Goal: Task Accomplishment & Management: Manage account settings

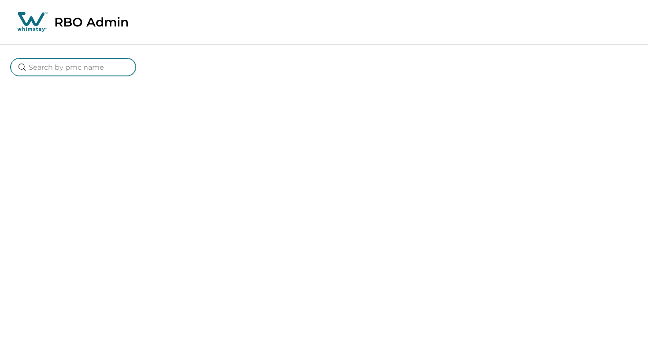
click at [98, 70] on input at bounding box center [73, 67] width 125 height 18
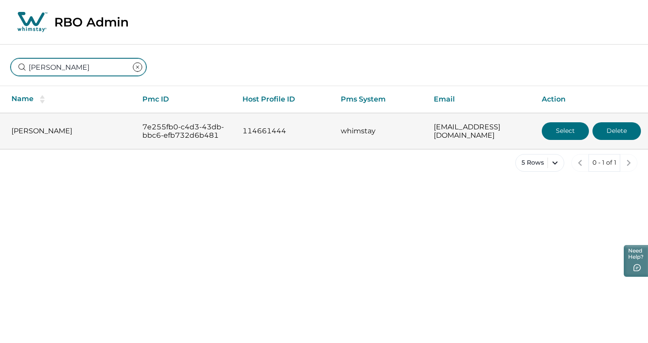
type input "brian gra"
click at [568, 135] on button "Select" at bounding box center [565, 131] width 47 height 18
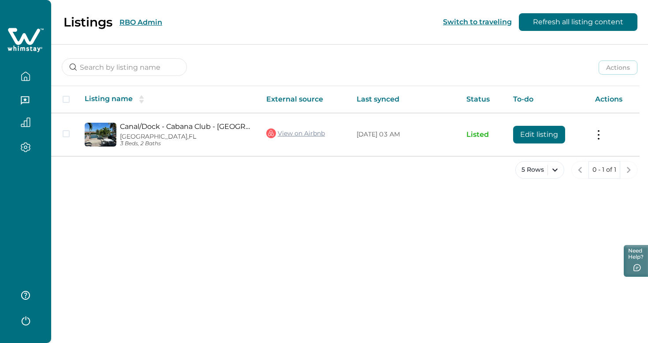
click at [151, 24] on button "RBO Admin" at bounding box center [141, 22] width 43 height 8
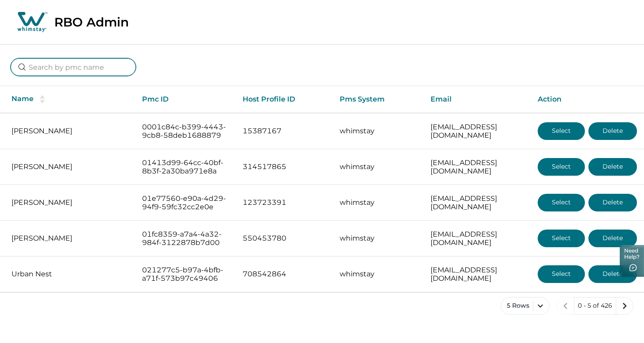
click at [88, 75] on input at bounding box center [73, 67] width 125 height 18
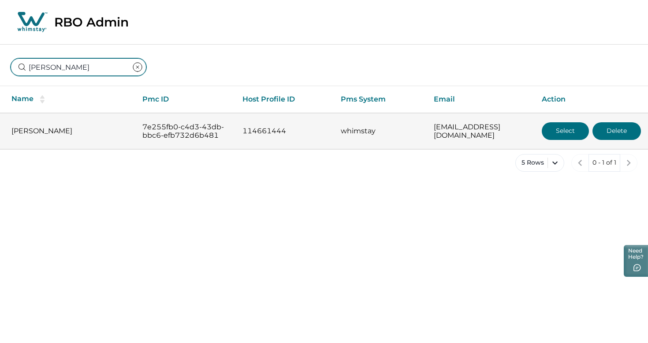
type input "brian grant"
drag, startPoint x: 55, startPoint y: 131, endPoint x: 0, endPoint y: 131, distance: 55.1
click at [0, 131] on td "Brian Grant" at bounding box center [67, 131] width 135 height 36
copy p "Brian Grant"
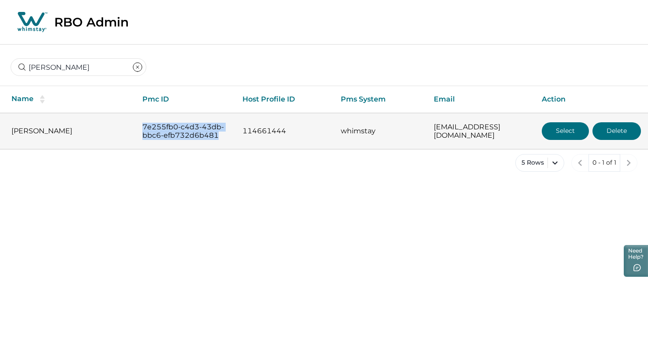
drag, startPoint x: 218, startPoint y: 136, endPoint x: 135, endPoint y: 127, distance: 83.4
click at [135, 127] on td "7e255fb0-c4d3-43db-bbc6-efb732d6b481" at bounding box center [185, 131] width 100 height 36
copy p "7e255fb0-c4d3-43db-bbc6-efb732d6b481"
drag, startPoint x: 508, startPoint y: 130, endPoint x: 412, endPoint y: 130, distance: 96.1
click at [412, 130] on tr "Brian Grant 7e255fb0-c4d3-43db-bbc6-efb732d6b481 114661444 whimstay bgrant721@g…" at bounding box center [324, 131] width 648 height 36
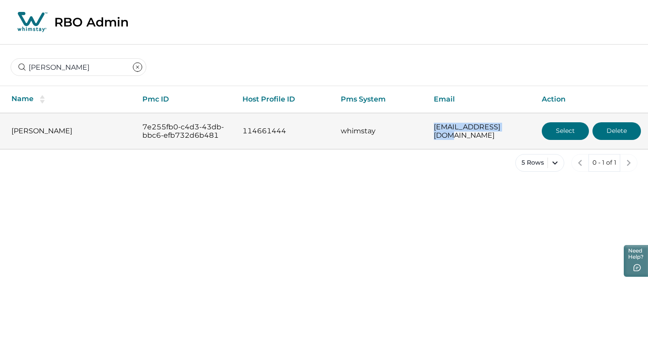
copy tr "bgrant721@gmail.com"
click at [567, 128] on button "Select" at bounding box center [565, 131] width 47 height 18
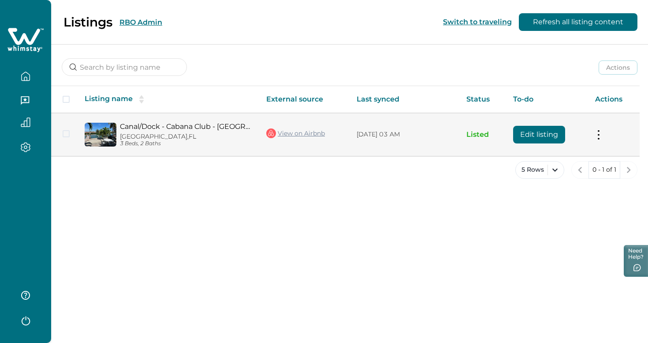
click at [548, 135] on button "Edit listing" at bounding box center [539, 135] width 52 height 18
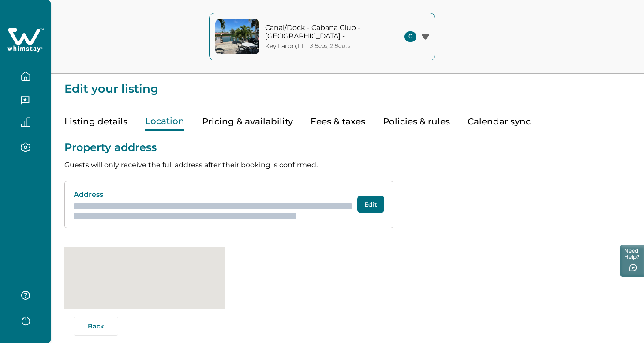
click at [161, 120] on button "Location" at bounding box center [164, 121] width 39 height 18
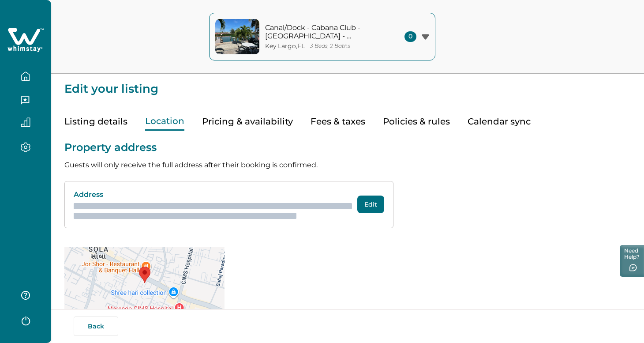
scroll to position [26, 0]
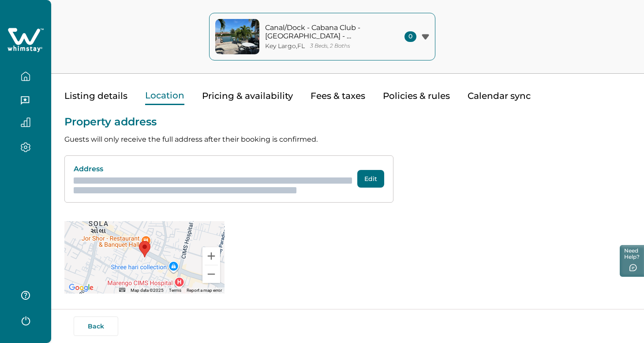
click at [342, 240] on div "Property address Guests will only receive the full address after their booking …" at bounding box center [347, 199] width 566 height 188
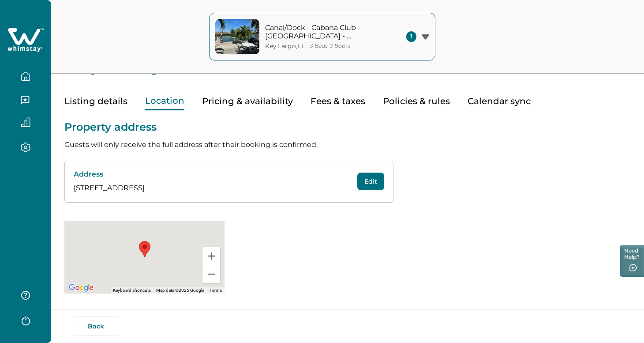
scroll to position [20, 0]
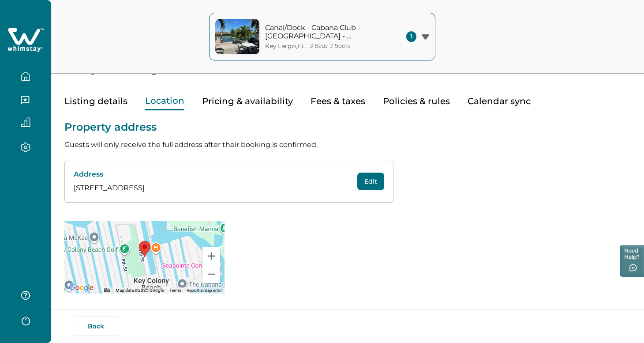
click at [379, 192] on div "Address 27 7th St, Key Largo, FL, US, 33037 Edit" at bounding box center [228, 182] width 329 height 42
click at [367, 179] on button "Edit" at bounding box center [370, 181] width 27 height 18
select select "FL"
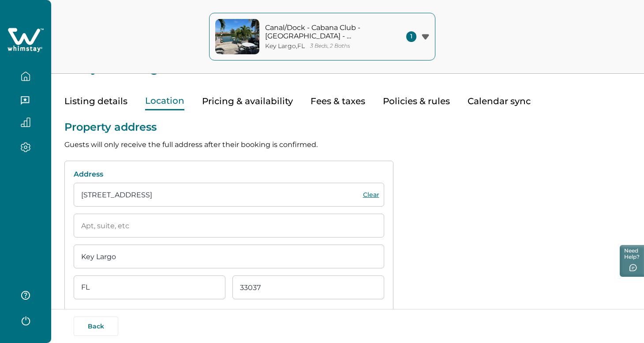
click at [205, 197] on input "27 7th St" at bounding box center [229, 195] width 310 height 24
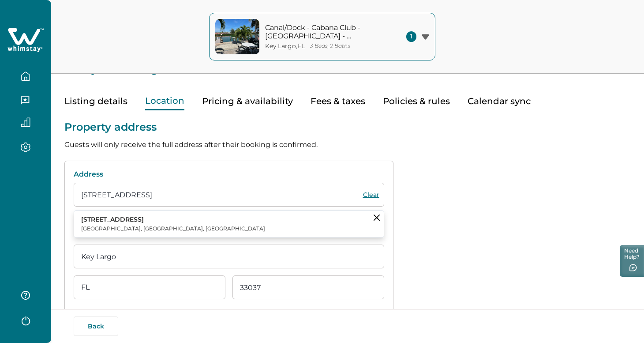
click at [171, 224] on button "27 7th St Key Colony Beach, FL, USA" at bounding box center [229, 223] width 310 height 27
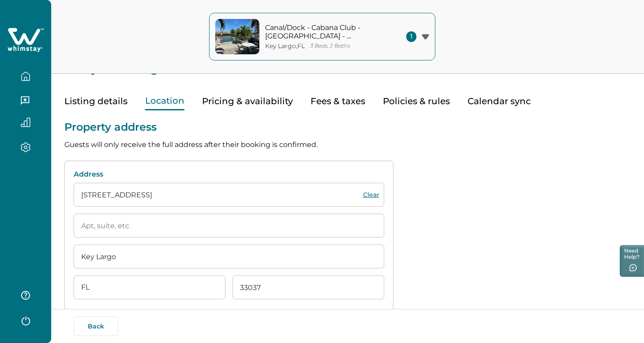
click at [125, 260] on input "Key Largo" at bounding box center [229, 256] width 310 height 24
drag, startPoint x: 125, startPoint y: 260, endPoint x: 71, endPoint y: 260, distance: 54.2
click at [71, 260] on div "Address 27 7th St Clear Key Largo State AL AK AZ AR CA CO CT DE DC FL GA HI ID …" at bounding box center [228, 251] width 329 height 181
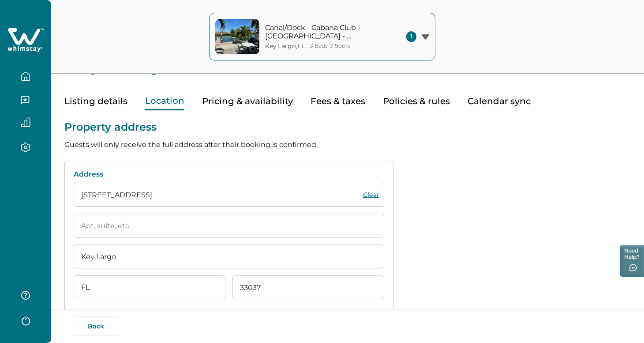
click at [75, 259] on input "Key Largo" at bounding box center [229, 256] width 310 height 24
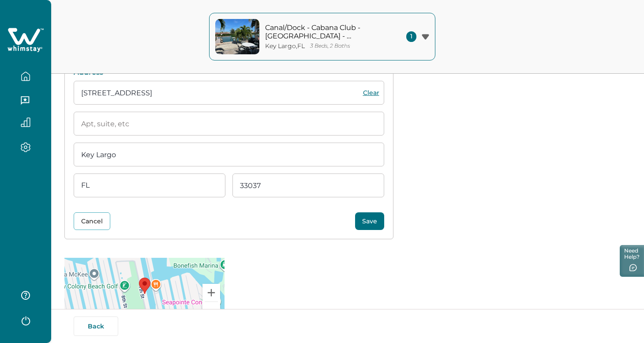
click at [160, 104] on input "27 7th St" at bounding box center [229, 93] width 310 height 24
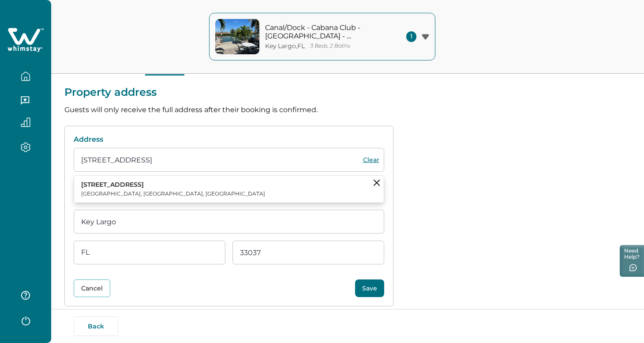
scroll to position [58, 0]
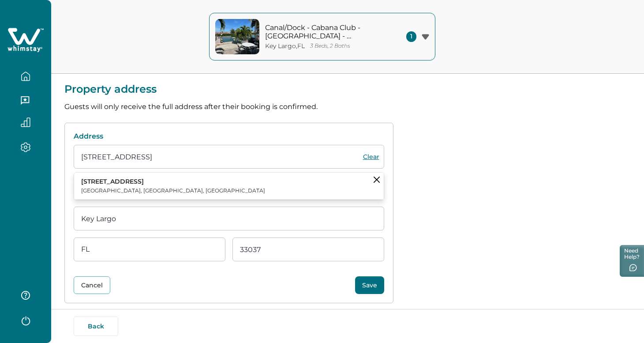
click at [291, 191] on button "27 7th St Key Colony Beach, FL, USA" at bounding box center [229, 185] width 310 height 27
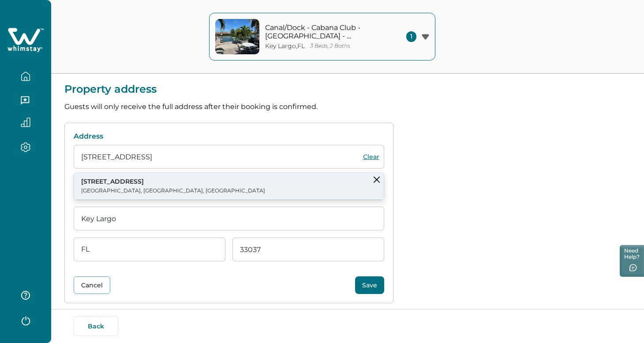
type input "27 7th St"
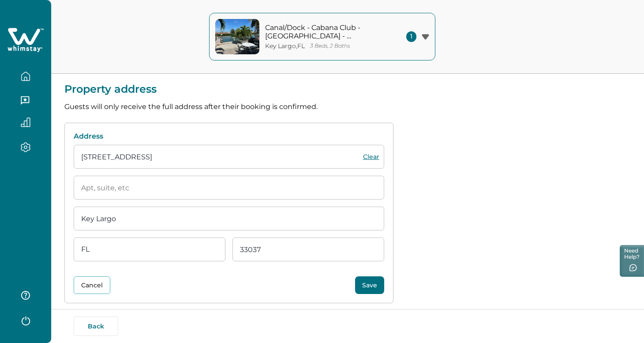
click at [483, 176] on div "Property address Guests will only receive the full address after their booking …" at bounding box center [347, 232] width 566 height 321
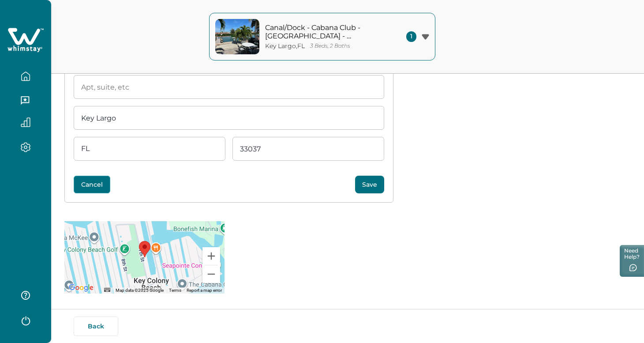
click at [95, 185] on button "Cancel" at bounding box center [92, 185] width 37 height 18
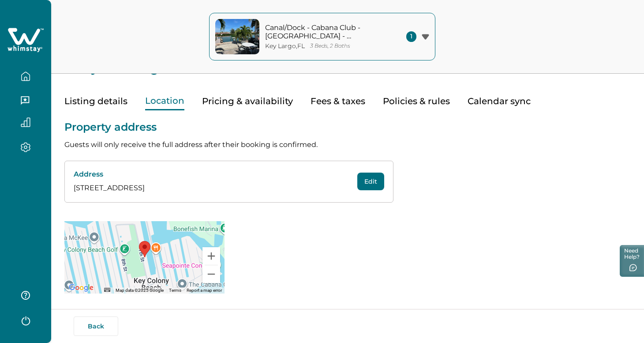
scroll to position [20, 0]
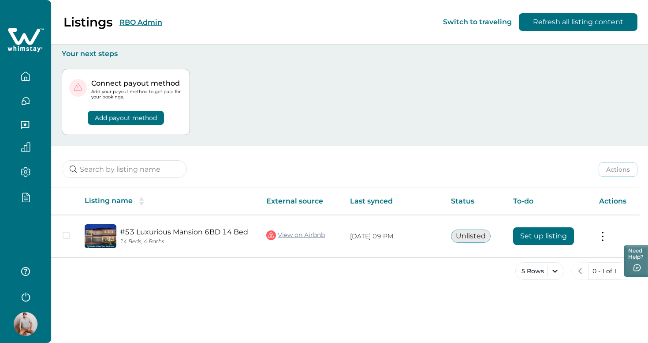
click at [30, 198] on icon "button" at bounding box center [26, 197] width 10 height 10
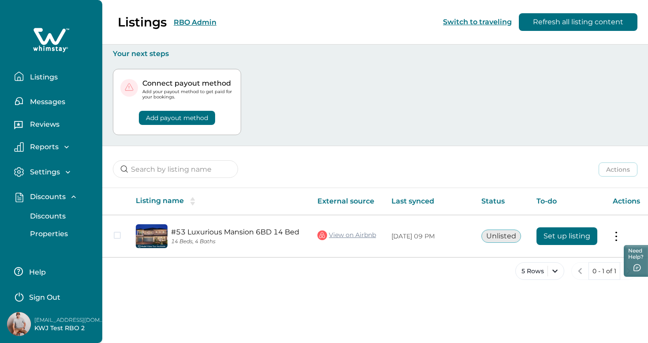
click at [47, 221] on button "Discounts" at bounding box center [60, 216] width 81 height 18
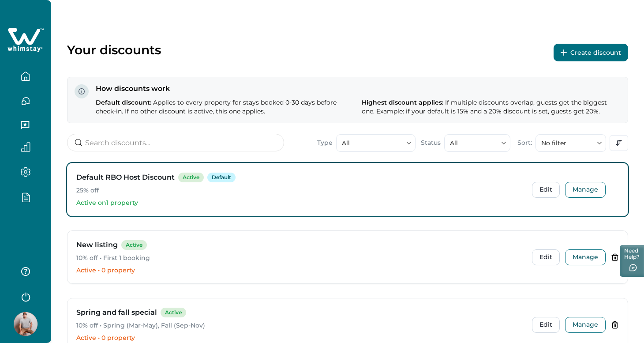
click at [232, 30] on div "Your discounts Create discount How discounts work Default discount: Applies to …" at bounding box center [347, 238] width 593 height 477
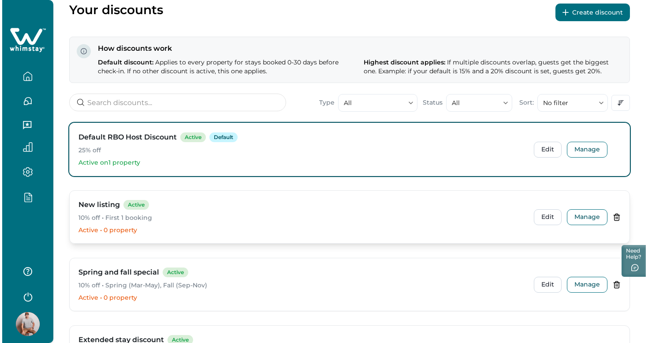
scroll to position [67, 0]
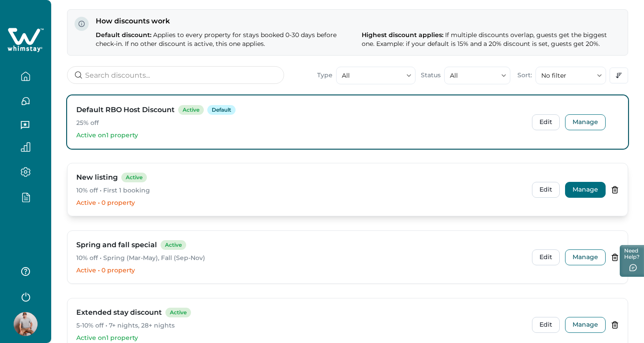
click at [585, 192] on button "Manage" at bounding box center [585, 190] width 41 height 16
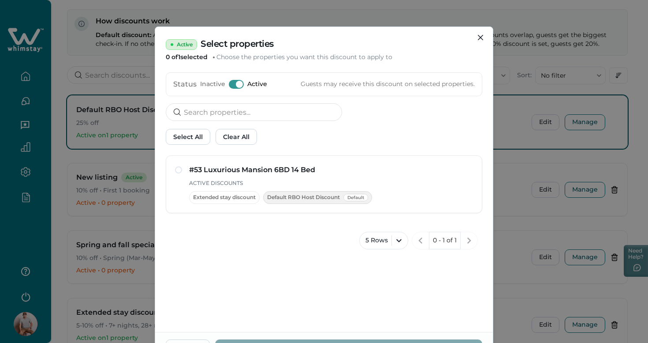
click at [236, 82] on span at bounding box center [239, 84] width 7 height 7
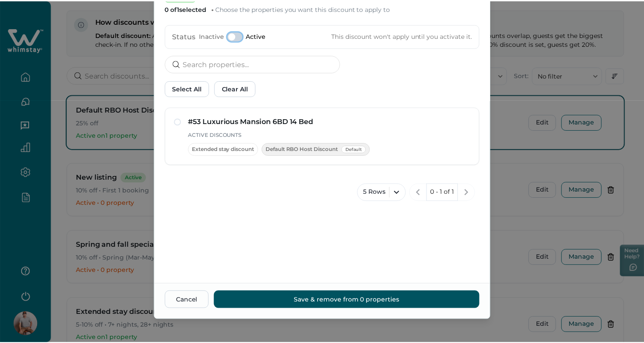
scroll to position [52, 0]
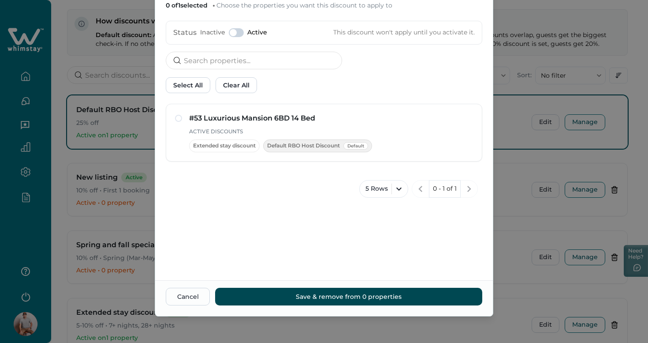
click at [354, 295] on button "Save & remove from 0 properties" at bounding box center [348, 297] width 267 height 18
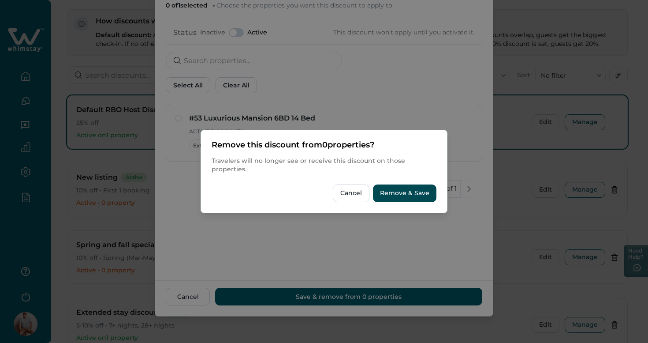
click at [411, 194] on button "Remove & Save" at bounding box center [405, 193] width 64 height 18
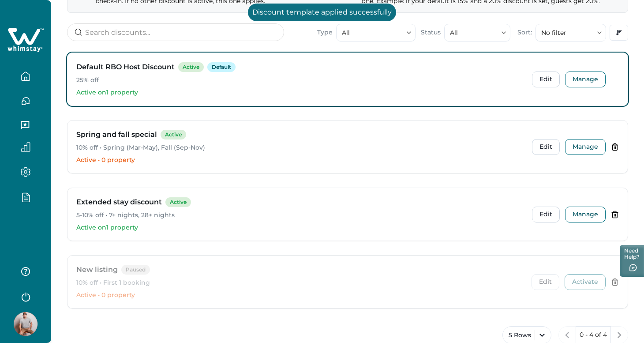
scroll to position [134, 0]
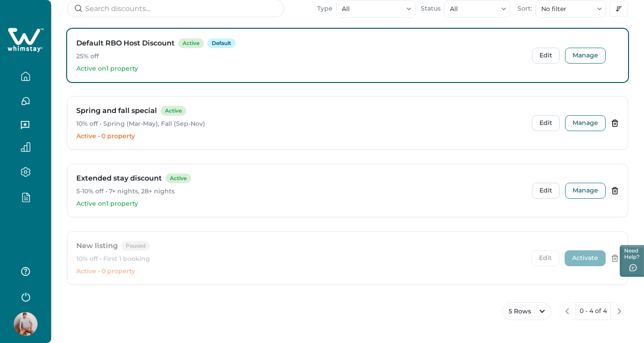
click at [583, 262] on button "Activate" at bounding box center [584, 258] width 41 height 16
